Goal: Information Seeking & Learning: Check status

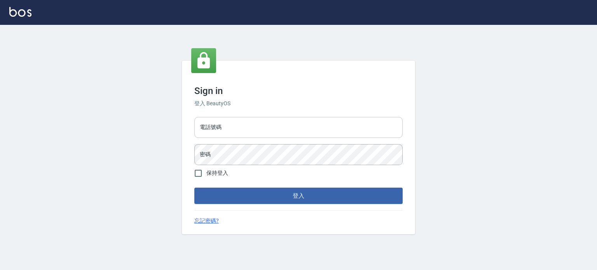
click at [365, 129] on input "電話號碼" at bounding box center [298, 127] width 208 height 21
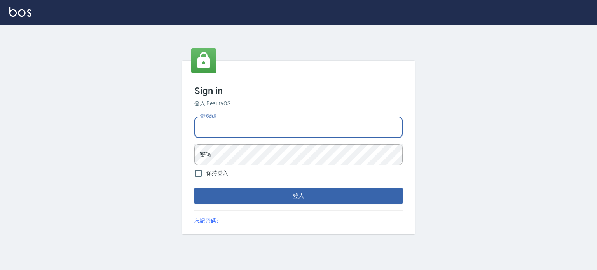
type input "0977239969"
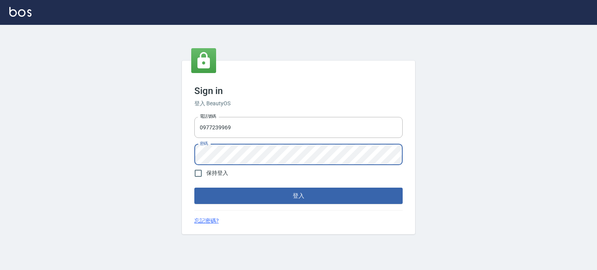
click at [194, 188] on button "登入" at bounding box center [298, 196] width 208 height 16
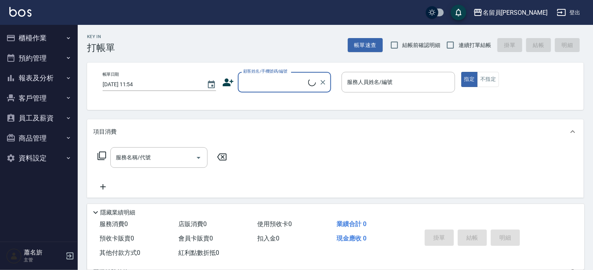
click at [17, 39] on button "櫃檯作業" at bounding box center [38, 38] width 71 height 20
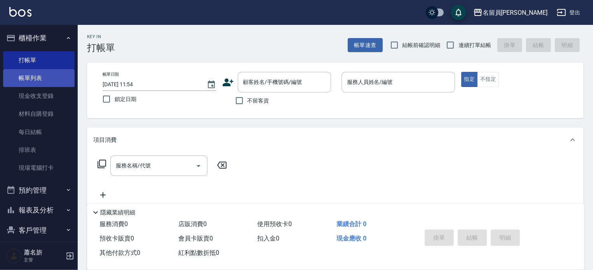
click at [33, 70] on link "帳單列表" at bounding box center [38, 78] width 71 height 18
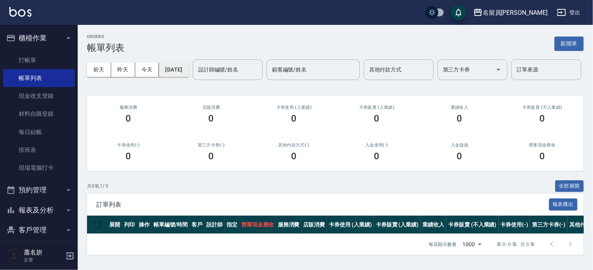
click at [183, 68] on button "[DATE]" at bounding box center [174, 70] width 30 height 14
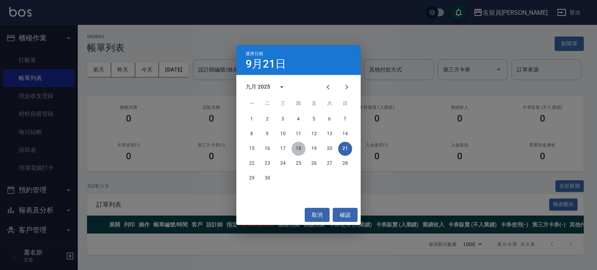
click at [295, 147] on button "18" at bounding box center [298, 149] width 14 height 14
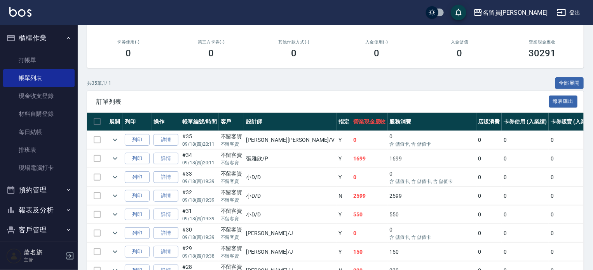
scroll to position [233, 0]
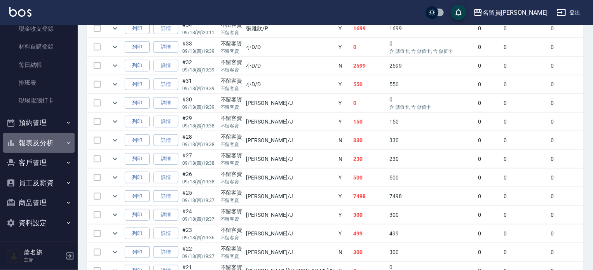
click at [47, 145] on button "報表及分析" at bounding box center [38, 143] width 71 height 20
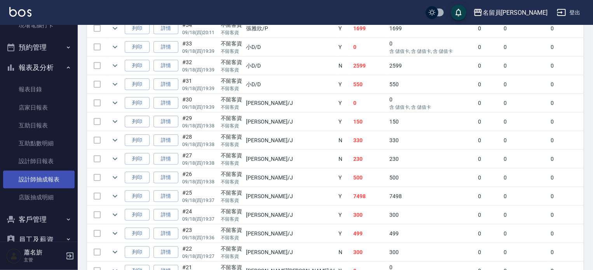
scroll to position [199, 0]
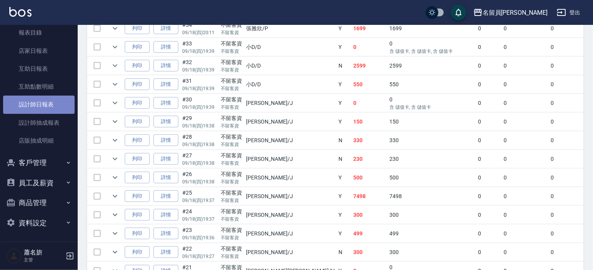
click at [48, 107] on link "設計師日報表" at bounding box center [38, 105] width 71 height 18
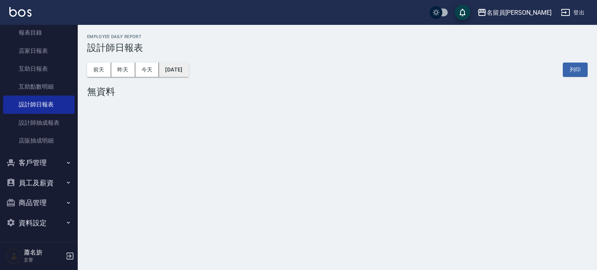
drag, startPoint x: 198, startPoint y: 58, endPoint x: 188, endPoint y: 63, distance: 11.5
click at [199, 57] on div "[DATE] [DATE] [DATE] [DATE] 列印" at bounding box center [337, 69] width 500 height 33
click at [188, 63] on button "[DATE]" at bounding box center [174, 70] width 30 height 14
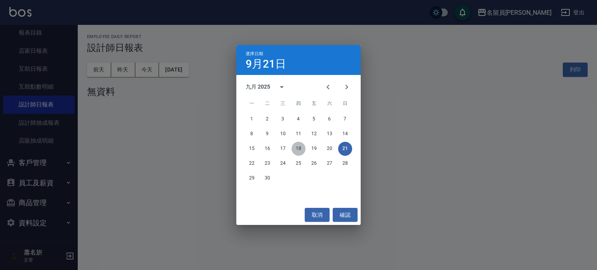
click at [301, 145] on button "18" at bounding box center [298, 149] width 14 height 14
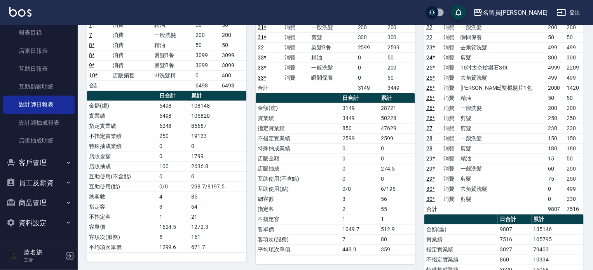
scroll to position [117, 0]
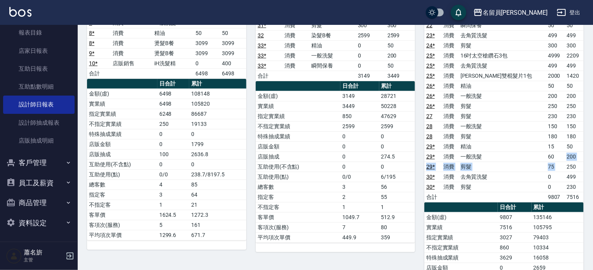
drag, startPoint x: 561, startPoint y: 158, endPoint x: 563, endPoint y: 165, distance: 6.9
click at [563, 165] on tbody "22 消費 精油 50 50 22 消費 一般洗髮 200 200 22 消費 瞬間保養 50 50 23 * 消費 去角質洗髮 499 499 24 * 消…" at bounding box center [503, 101] width 159 height 202
click at [566, 162] on td "250" at bounding box center [573, 167] width 19 height 10
